Goal: Communication & Community: Participate in discussion

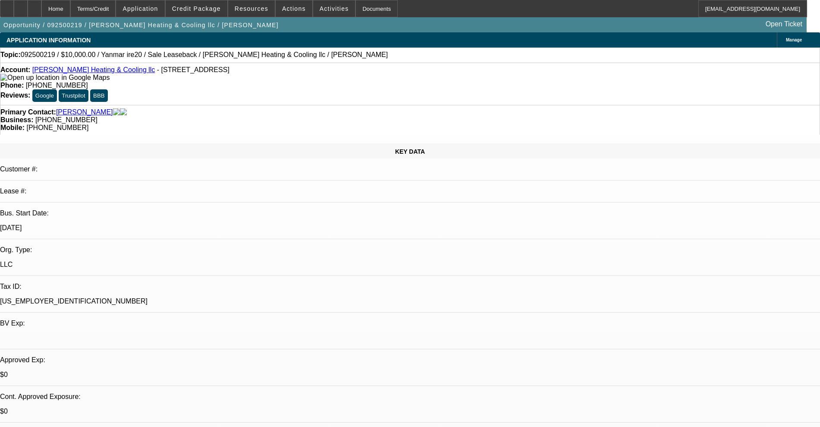
select select "0"
select select "2"
select select "0"
select select "6"
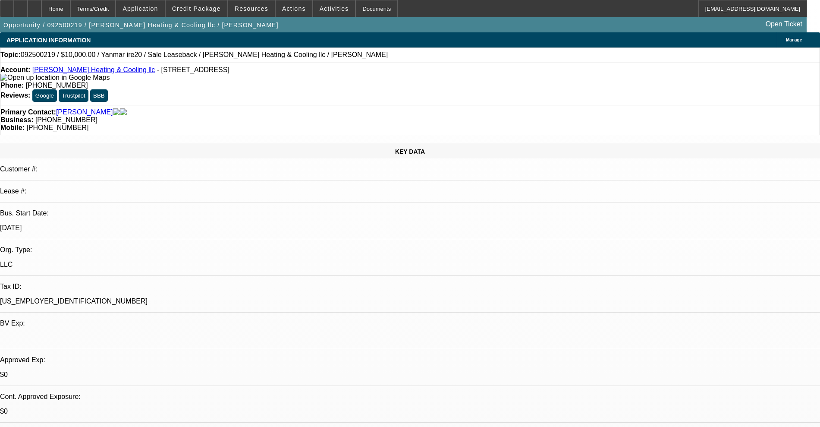
scroll to position [108, 0]
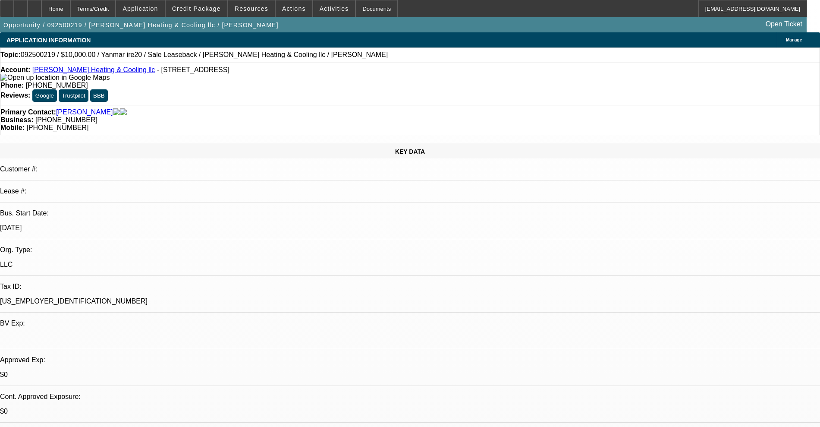
scroll to position [378, 0]
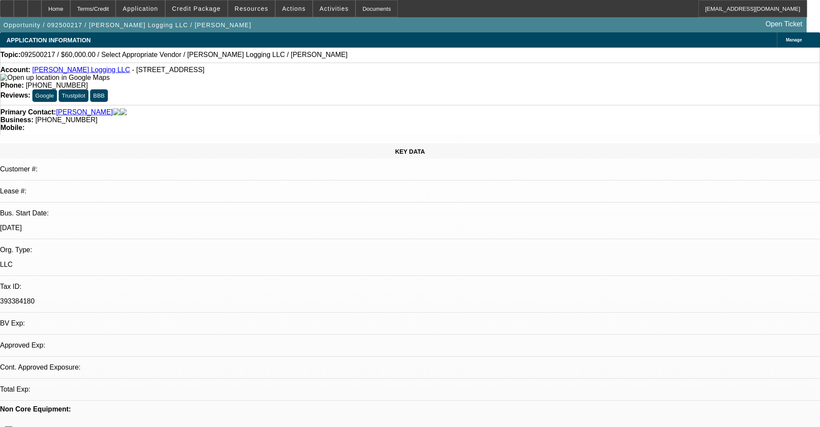
select select "0"
select select "2"
select select "0.1"
select select "4"
